Goal: Check status: Check status

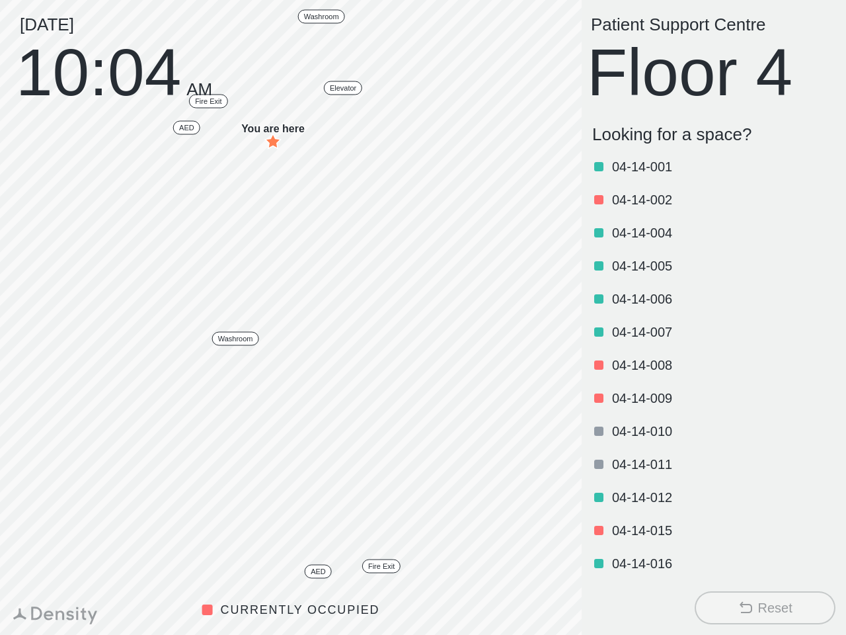
click at [705, 167] on p "04 - 14 - 001" at bounding box center [722, 167] width 221 height 16
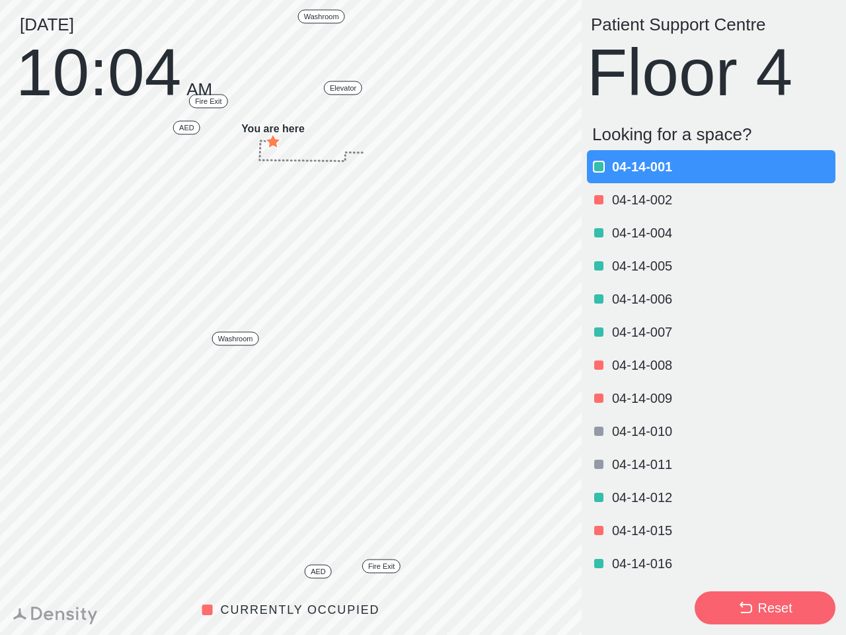
click at [705, 200] on p "04 - 14 - 002" at bounding box center [722, 200] width 221 height 16
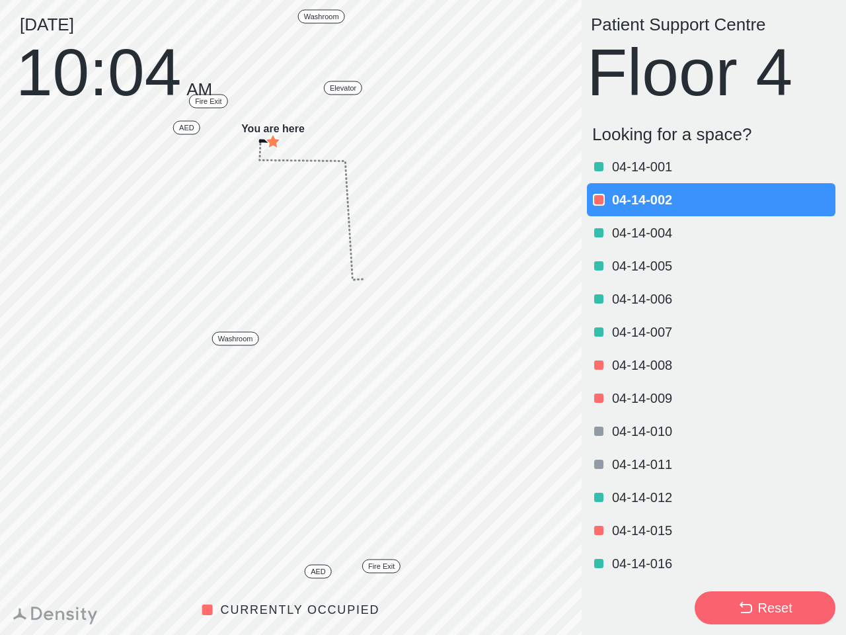
click at [705, 233] on p "04 - 14 - 004" at bounding box center [722, 233] width 221 height 16
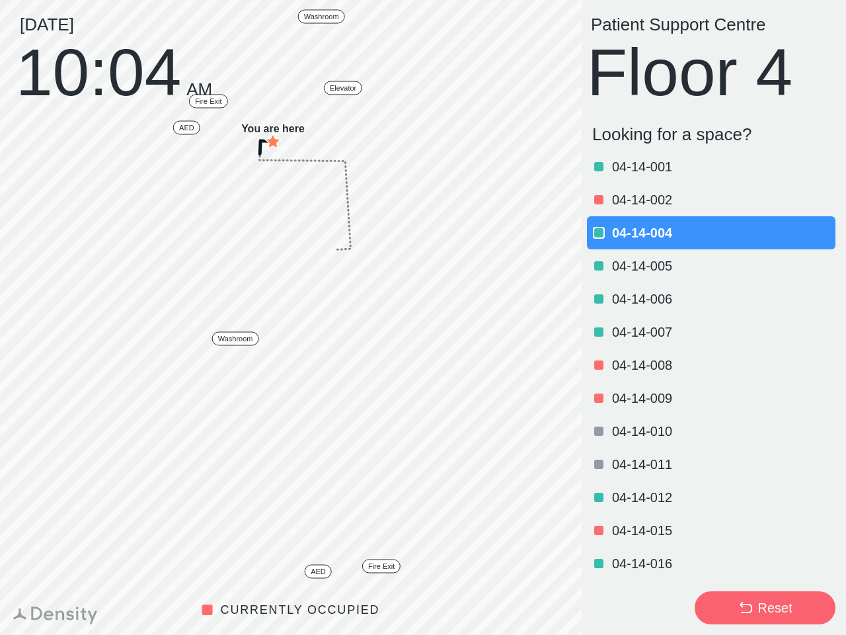
click at [705, 266] on p "04 - 14 - 005" at bounding box center [722, 266] width 221 height 16
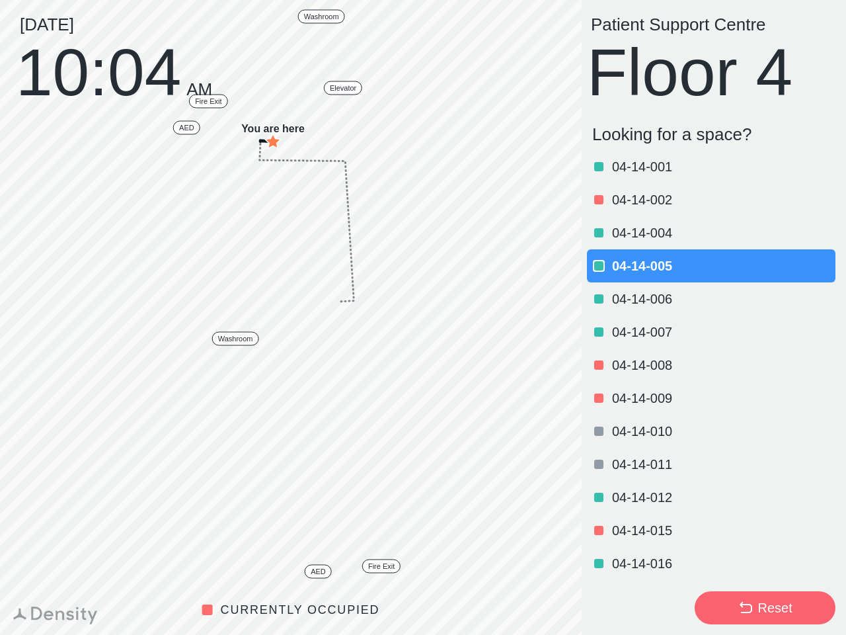
click at [705, 299] on p "04 - 14 - 006" at bounding box center [722, 299] width 221 height 16
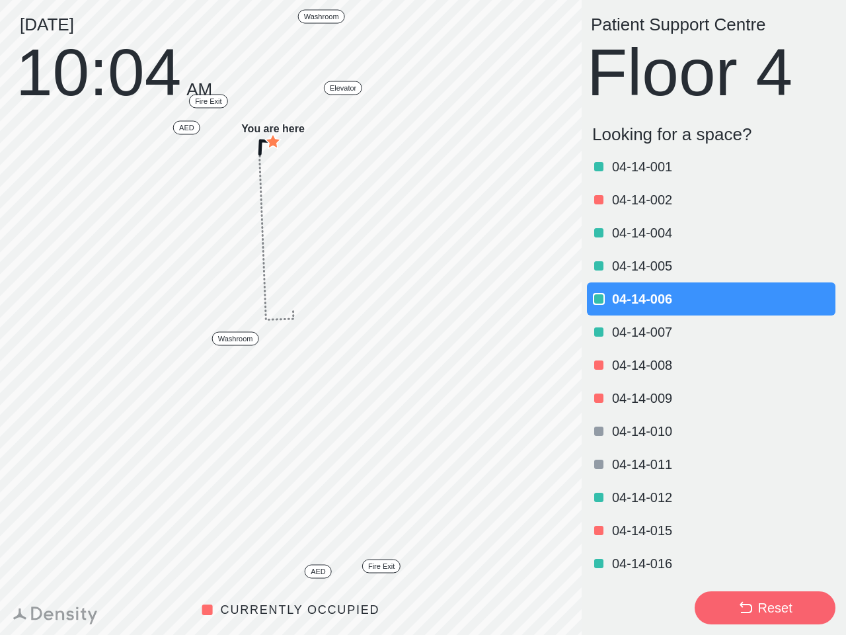
click at [705, 332] on p "04 - 14 - 007" at bounding box center [722, 332] width 221 height 16
